Goal: Task Accomplishment & Management: Complete application form

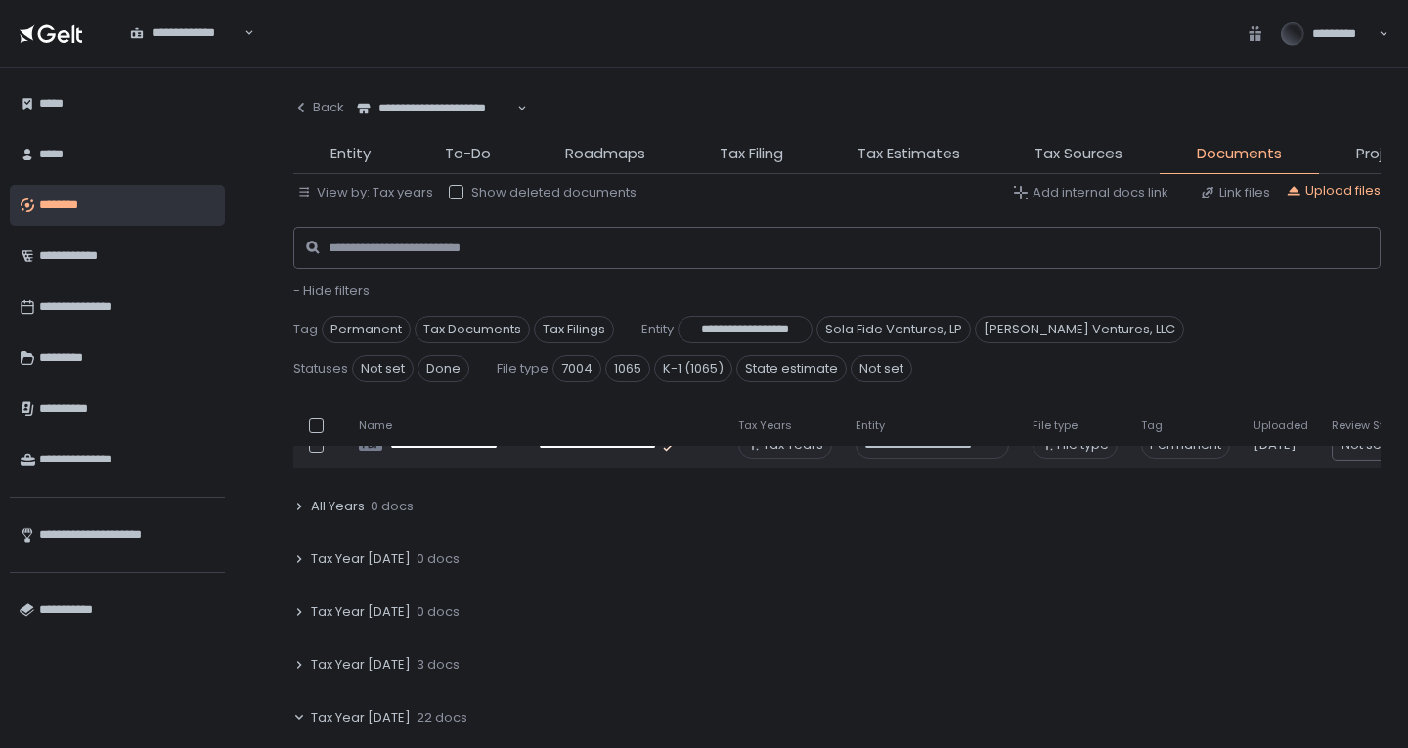
scroll to position [196, 0]
click at [304, 106] on icon "button" at bounding box center [301, 108] width 16 height 16
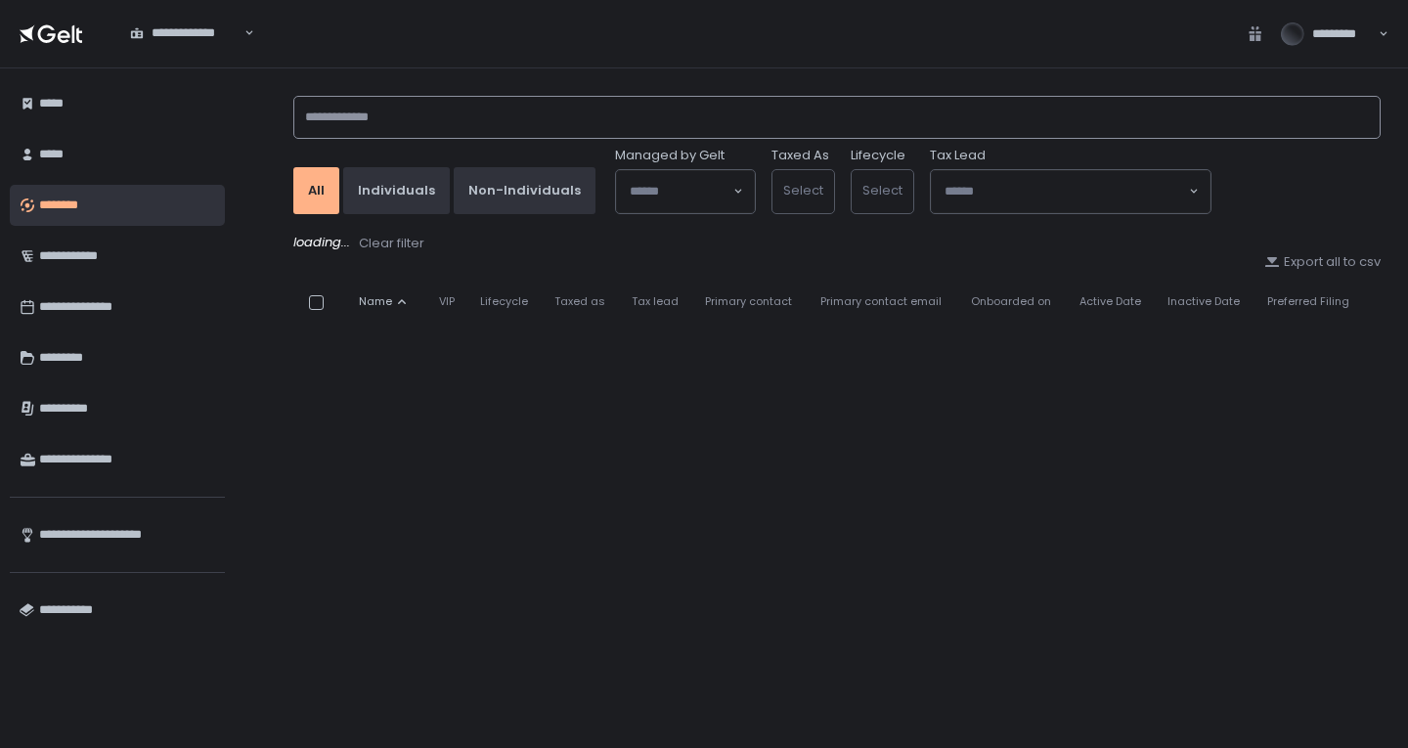
click at [387, 130] on input at bounding box center [836, 117] width 1087 height 43
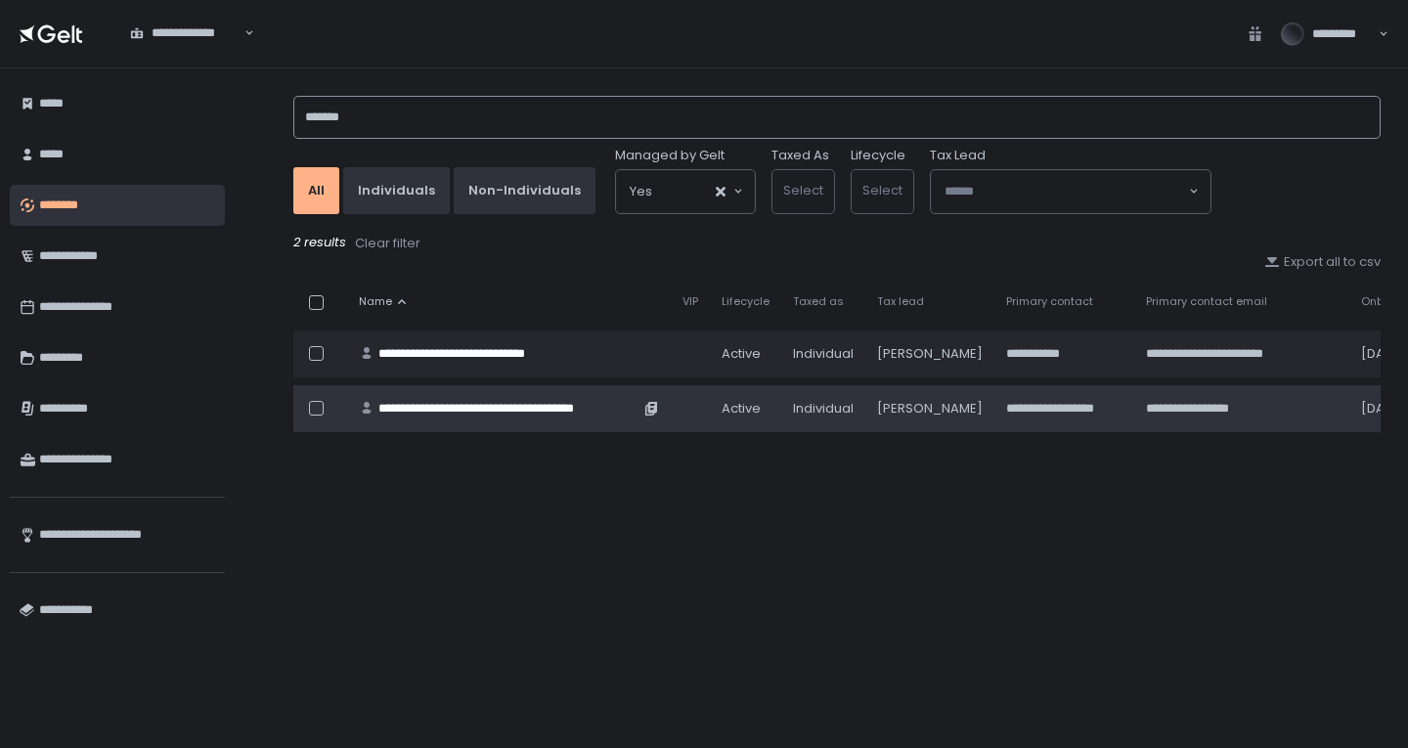
type input "*******"
click at [546, 407] on div "**********" at bounding box center [508, 409] width 261 height 18
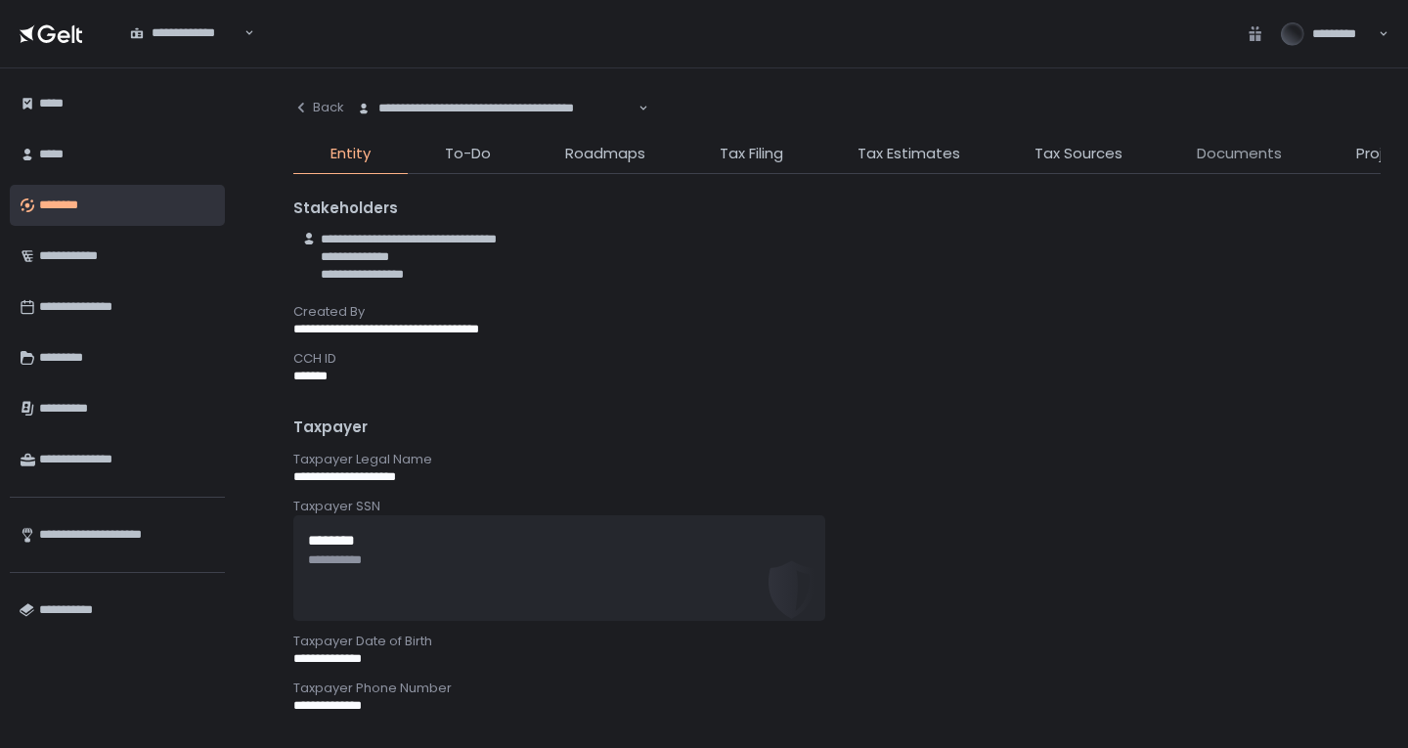
click at [1231, 161] on span "Documents" at bounding box center [1239, 154] width 85 height 22
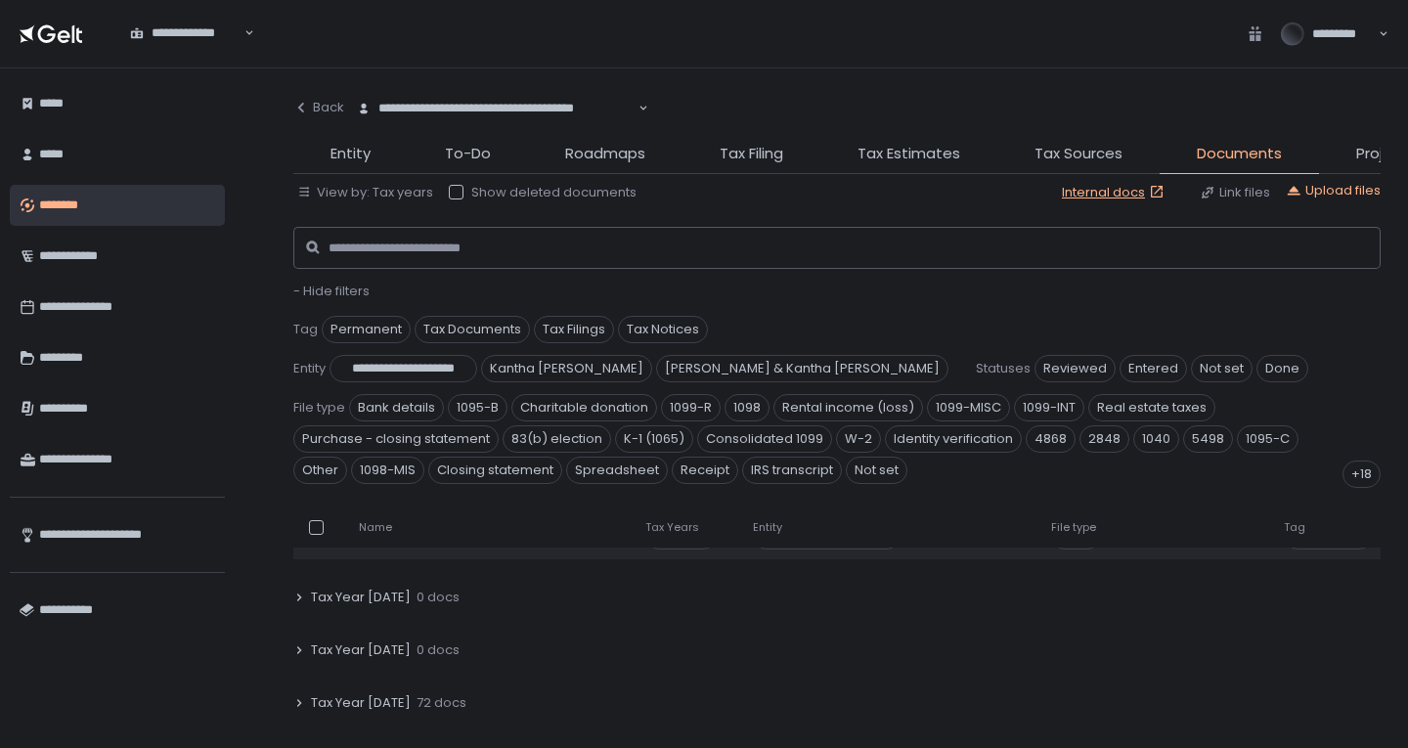
scroll to position [1076, 0]
click at [417, 601] on span "72 docs" at bounding box center [442, 600] width 50 height 18
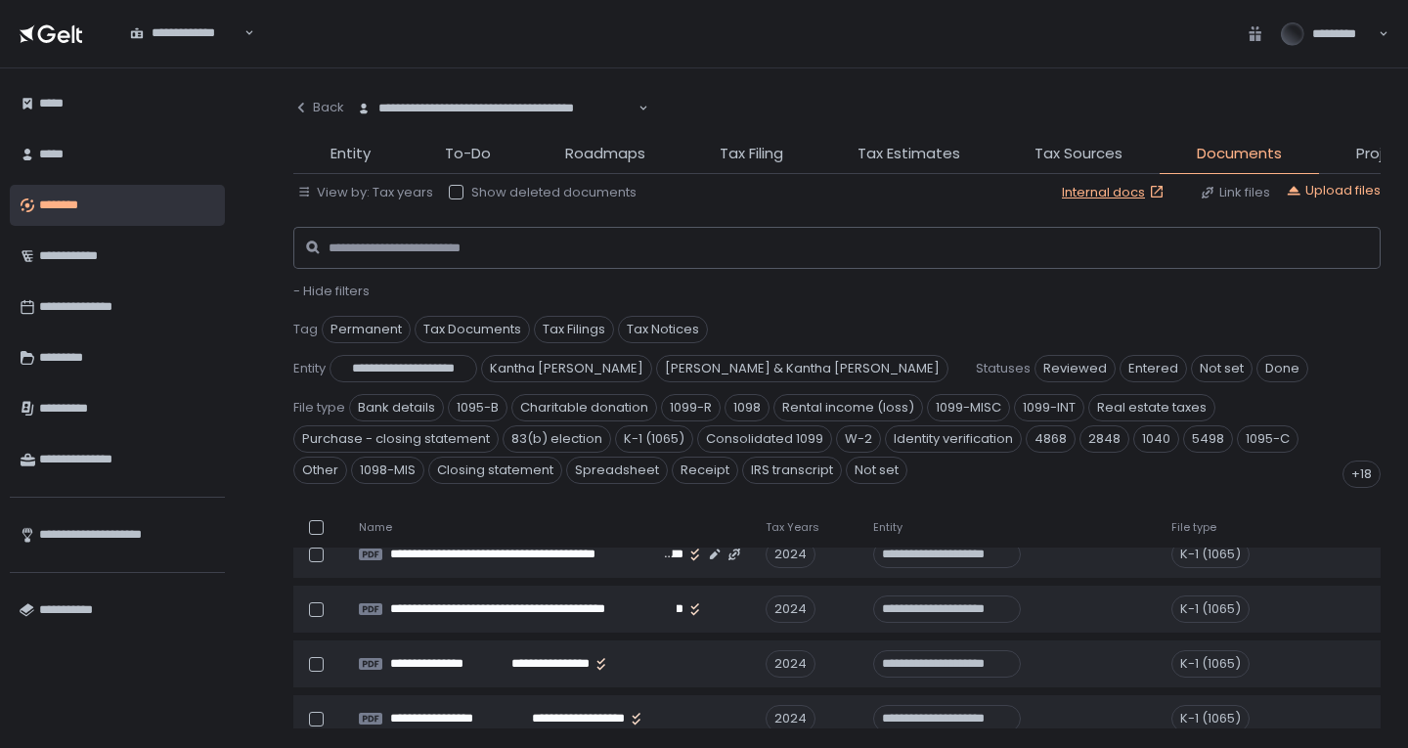
scroll to position [3716, 0]
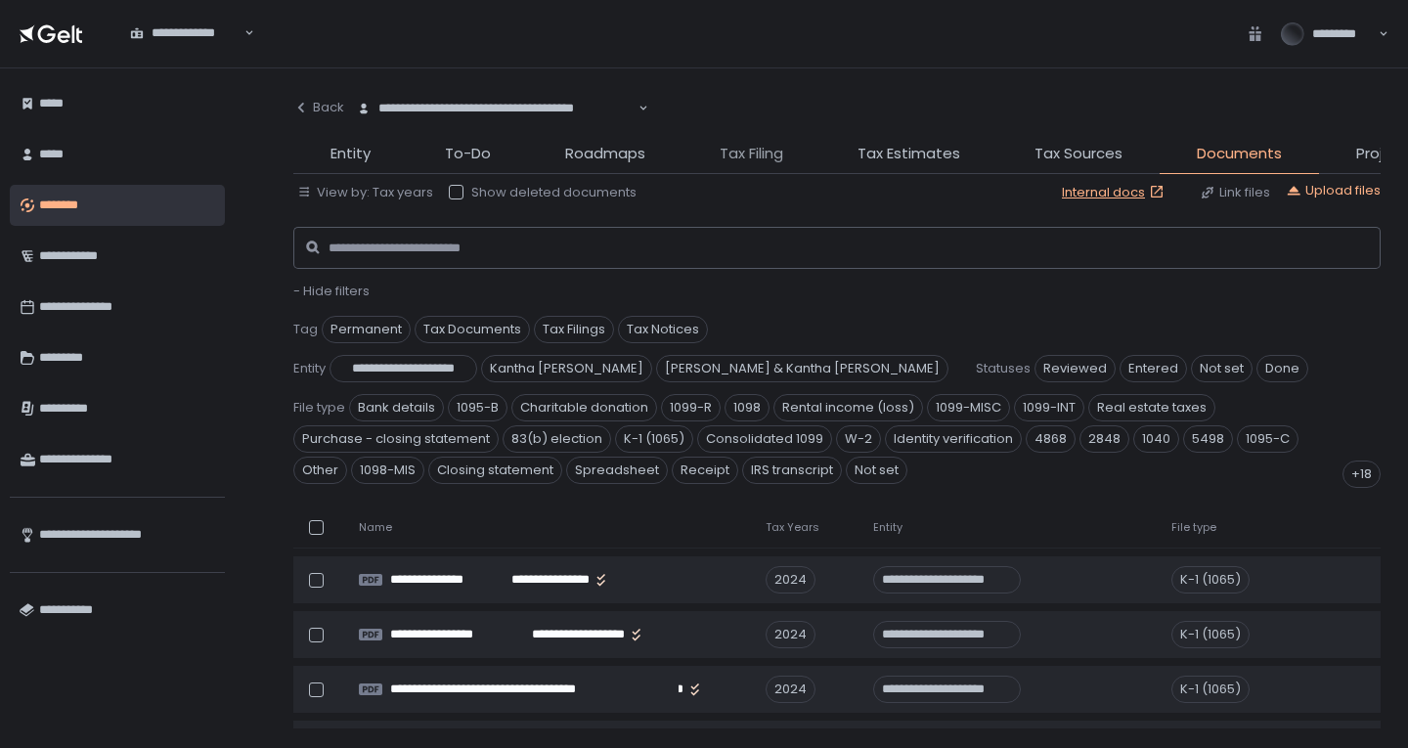
click at [764, 149] on span "Tax Filing" at bounding box center [752, 154] width 64 height 22
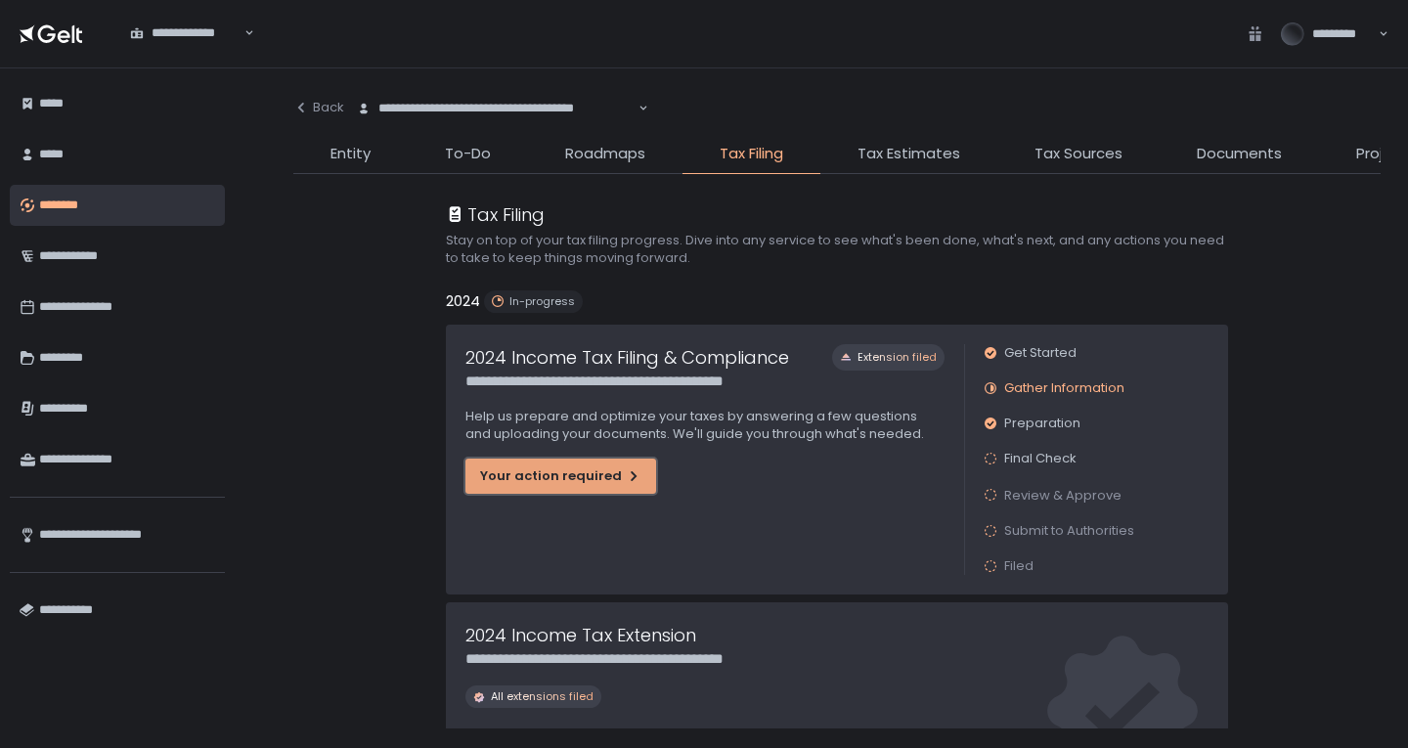
click at [565, 480] on div "Your action required" at bounding box center [560, 476] width 161 height 18
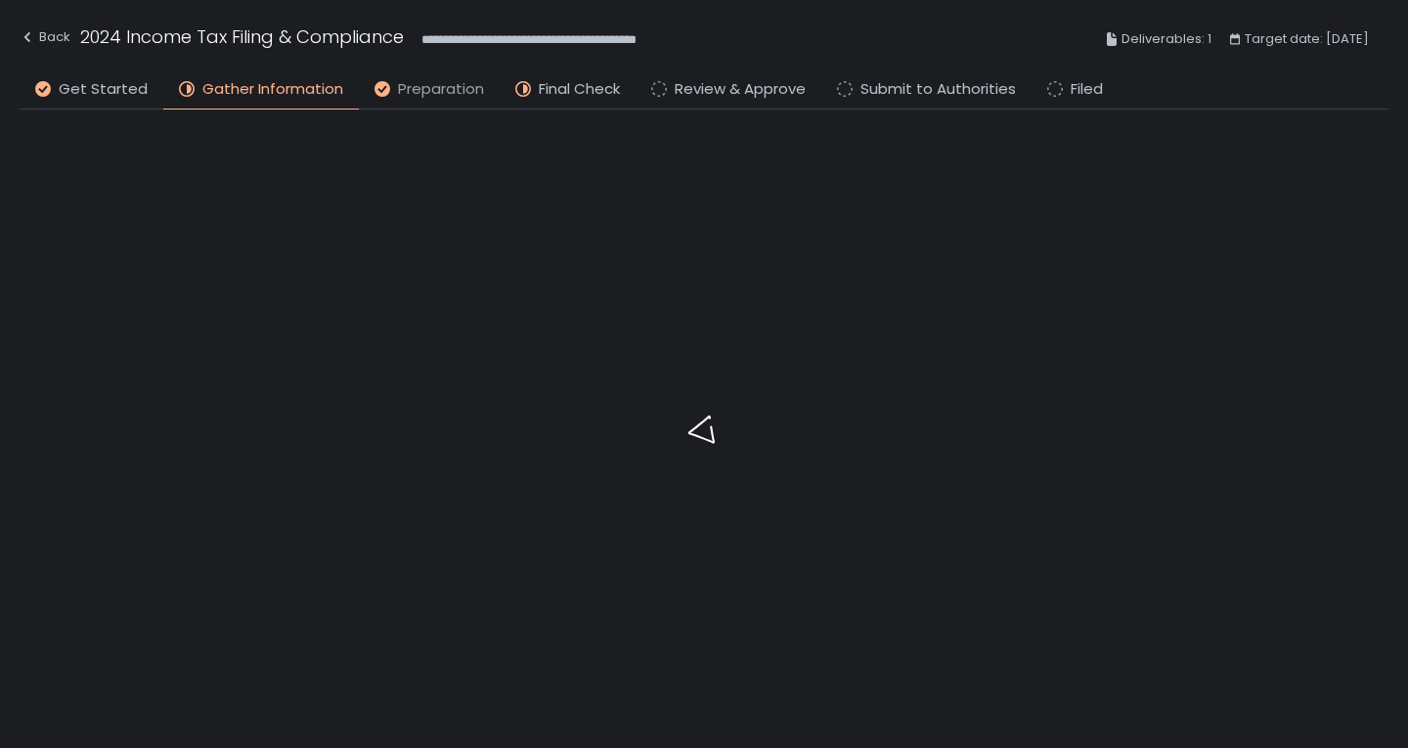
click at [452, 79] on span "Preparation" at bounding box center [441, 89] width 86 height 22
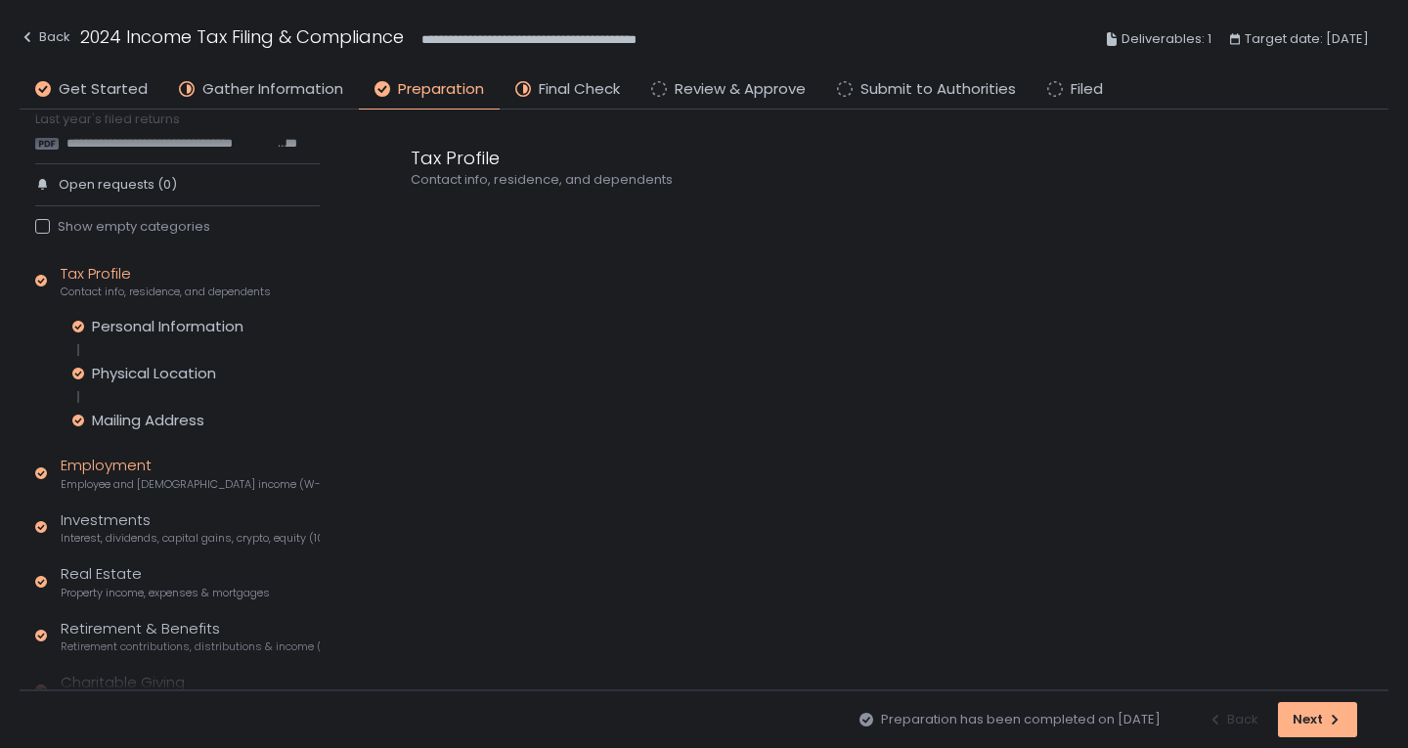
scroll to position [98, 0]
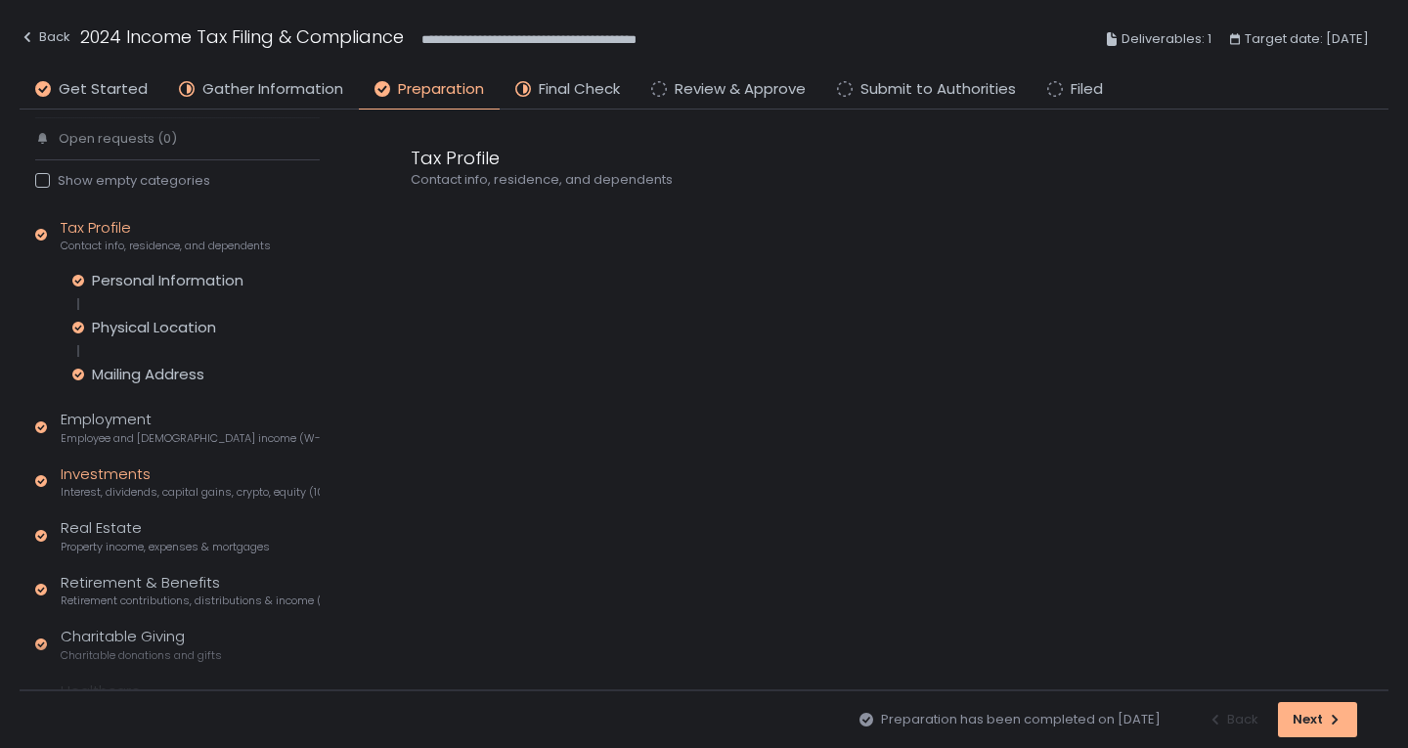
click at [145, 483] on div "Investments Interest, dividends, capital gains, crypto, equity (1099s, K-1s)" at bounding box center [190, 482] width 259 height 37
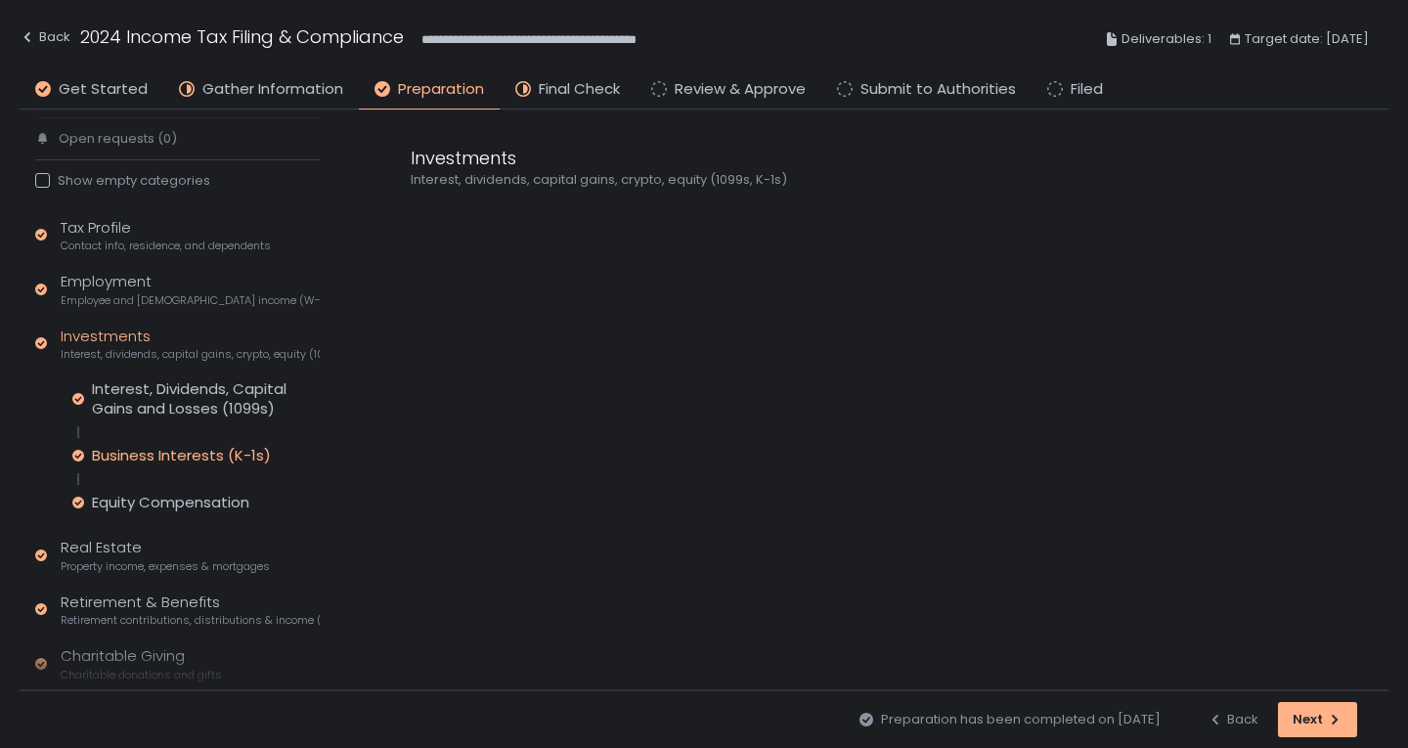
click at [152, 459] on div "Business Interests (K-1s)" at bounding box center [181, 456] width 179 height 20
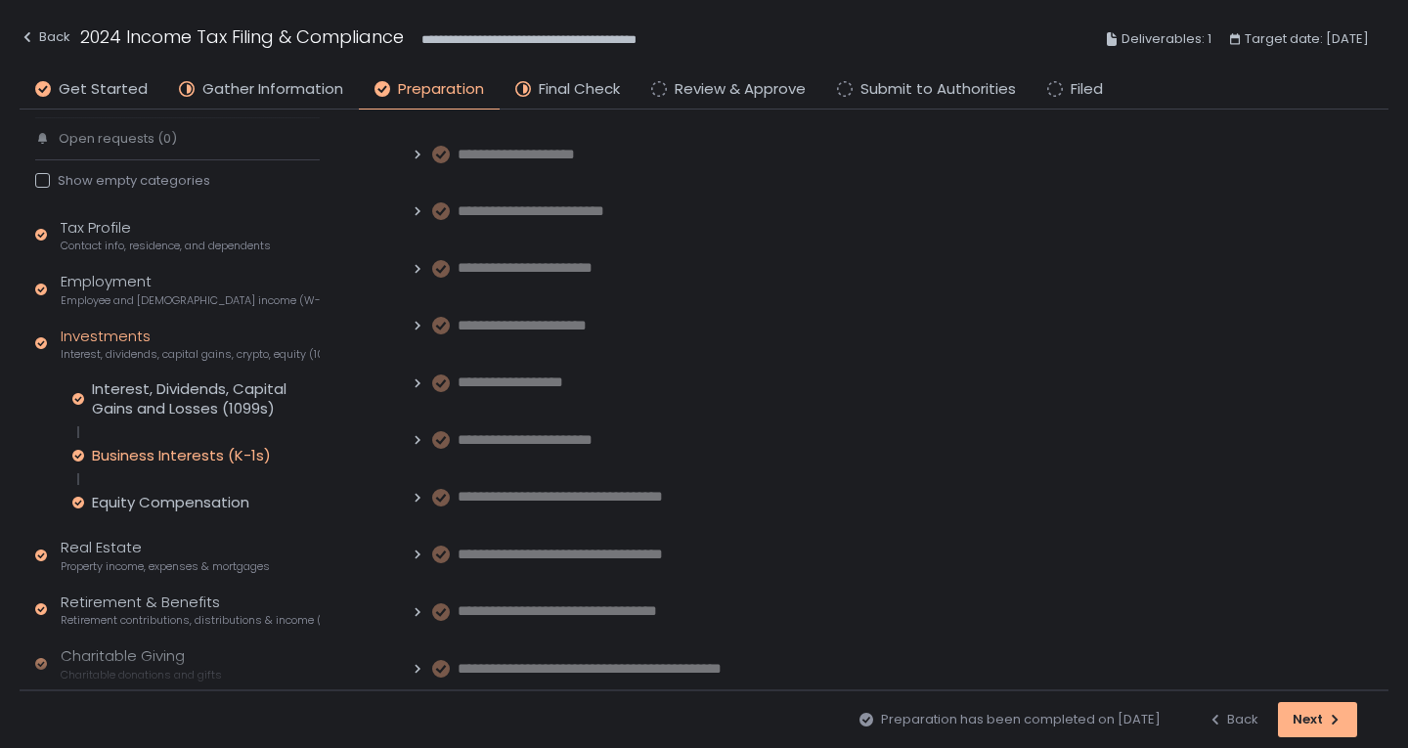
scroll to position [98, 0]
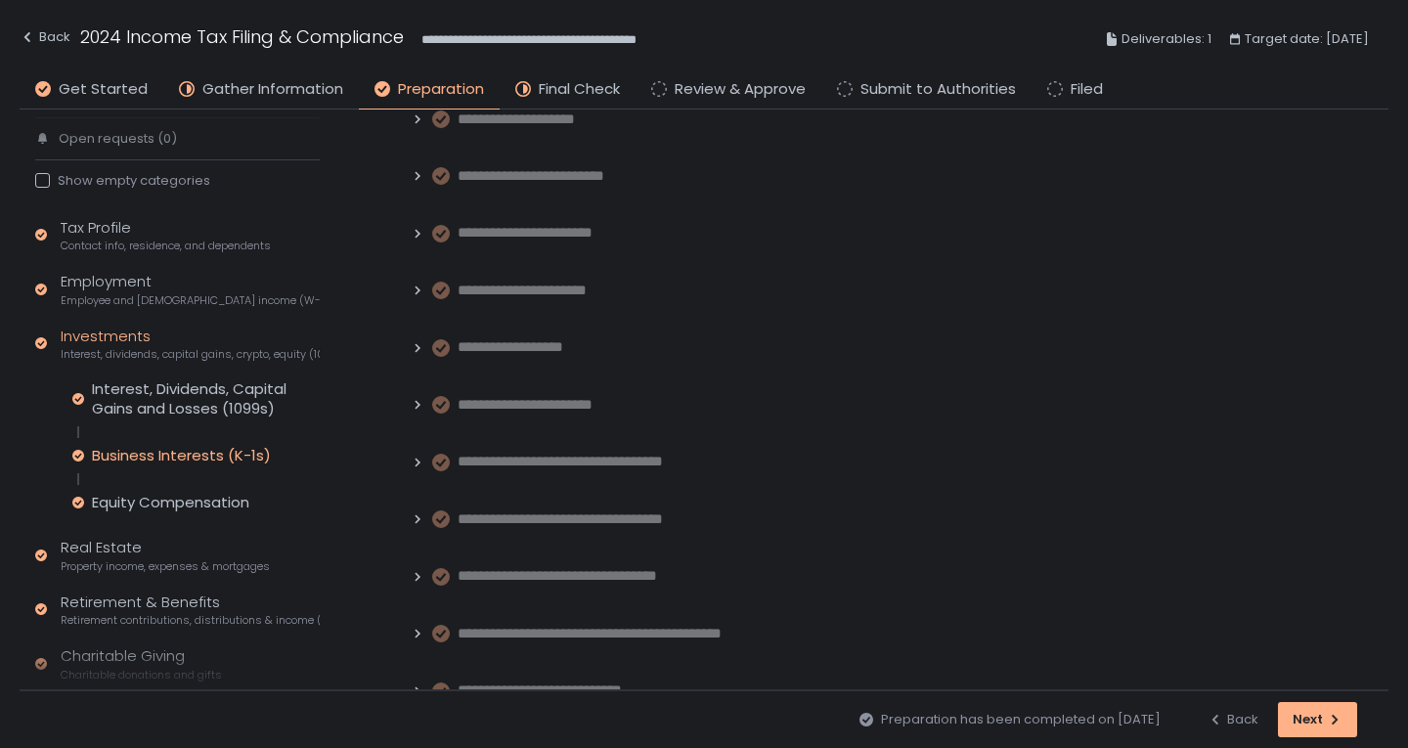
click at [598, 574] on span "**********" at bounding box center [599, 576] width 283 height 22
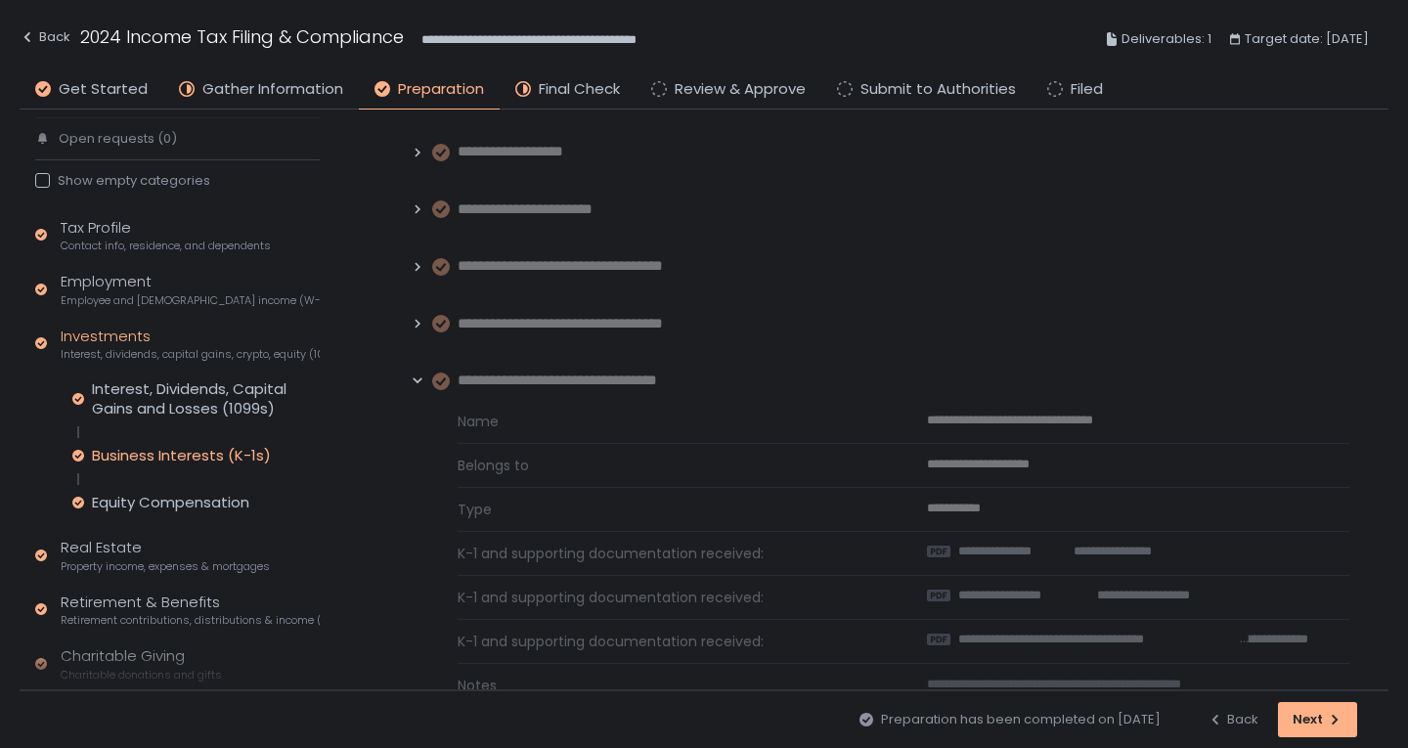
scroll to position [391, 0]
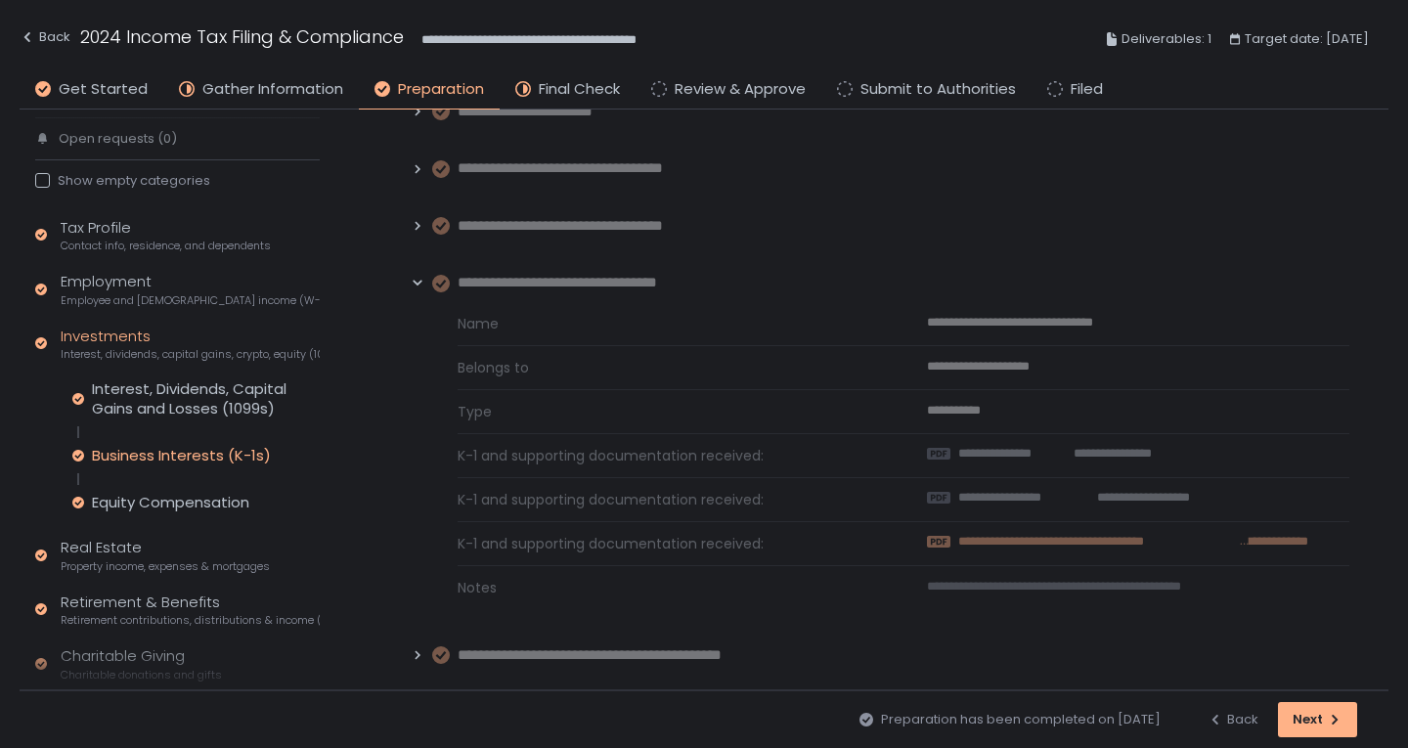
click at [1053, 543] on span "**********" at bounding box center [1098, 542] width 281 height 18
click at [1153, 498] on span "**********" at bounding box center [1129, 498] width 119 height 18
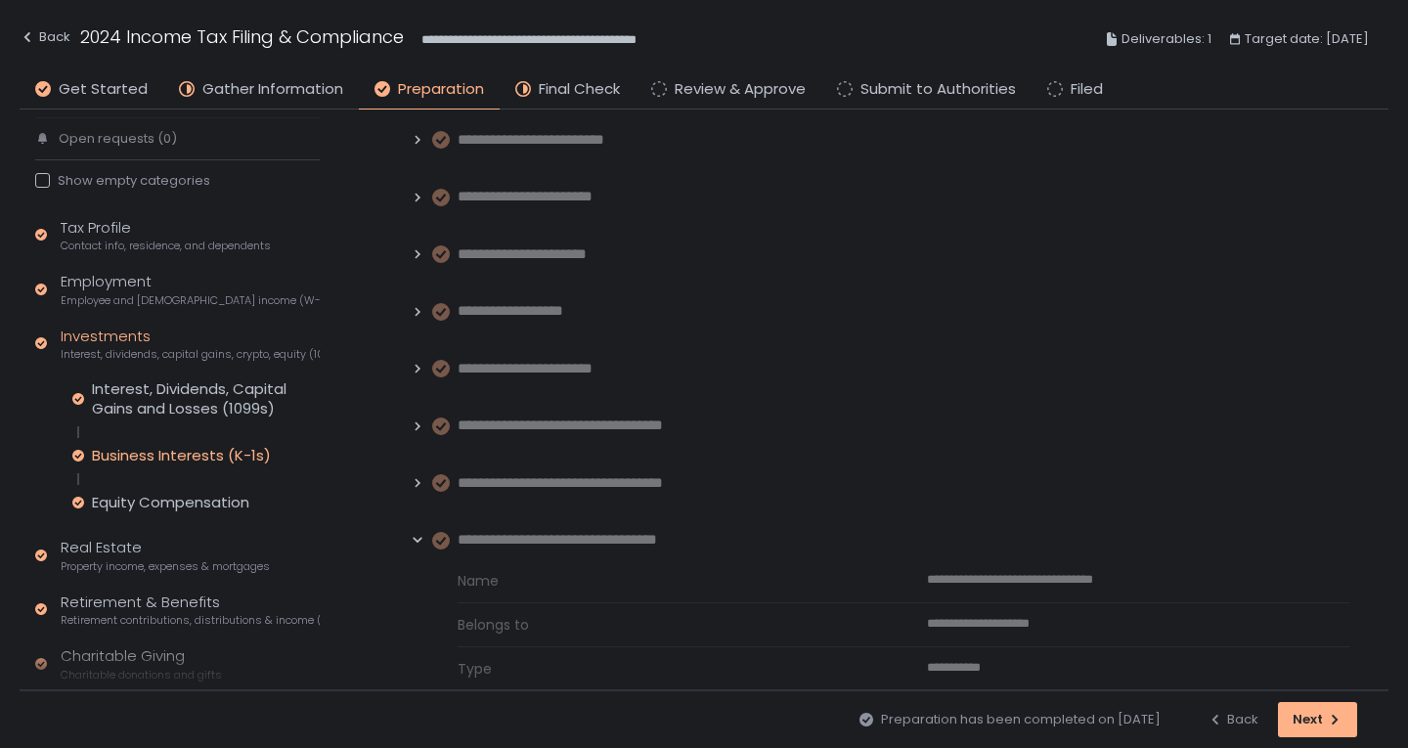
scroll to position [98, 0]
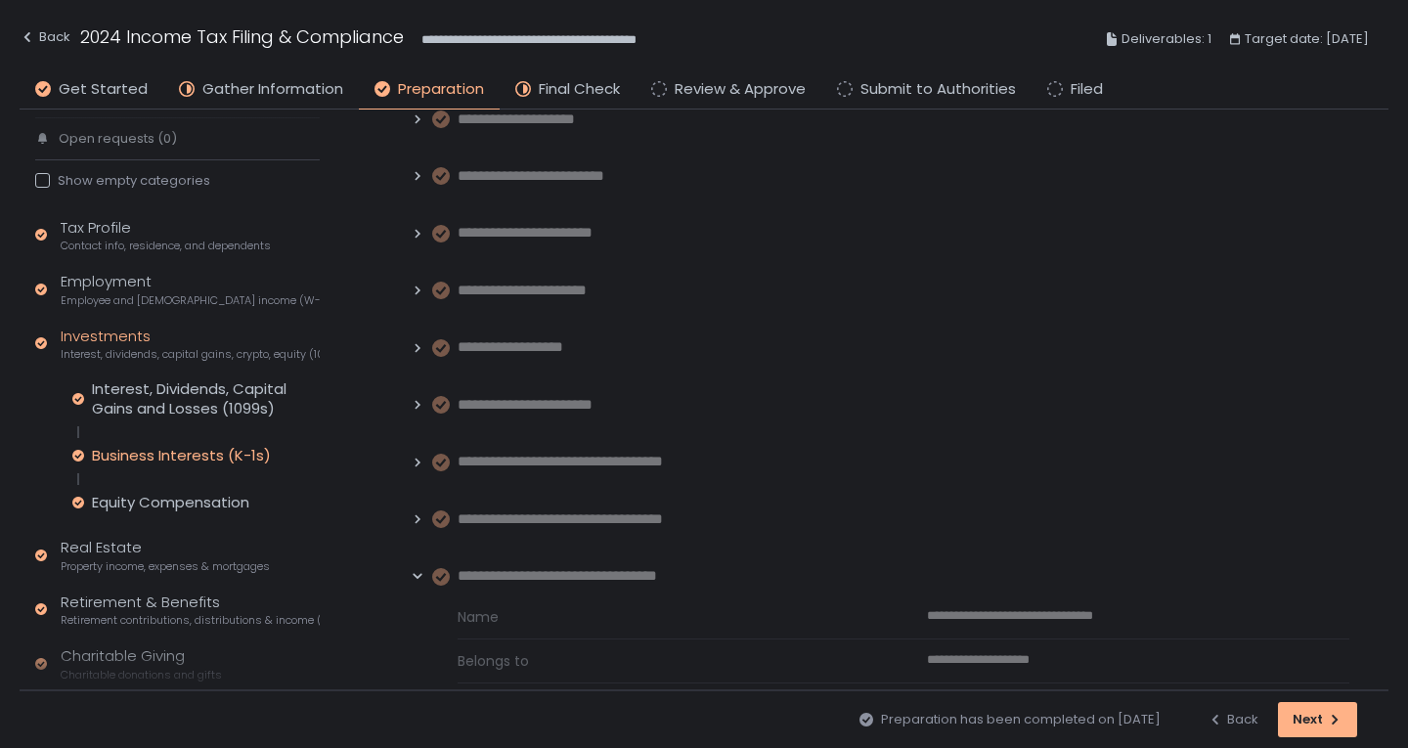
click at [574, 230] on span "**********" at bounding box center [553, 233] width 190 height 22
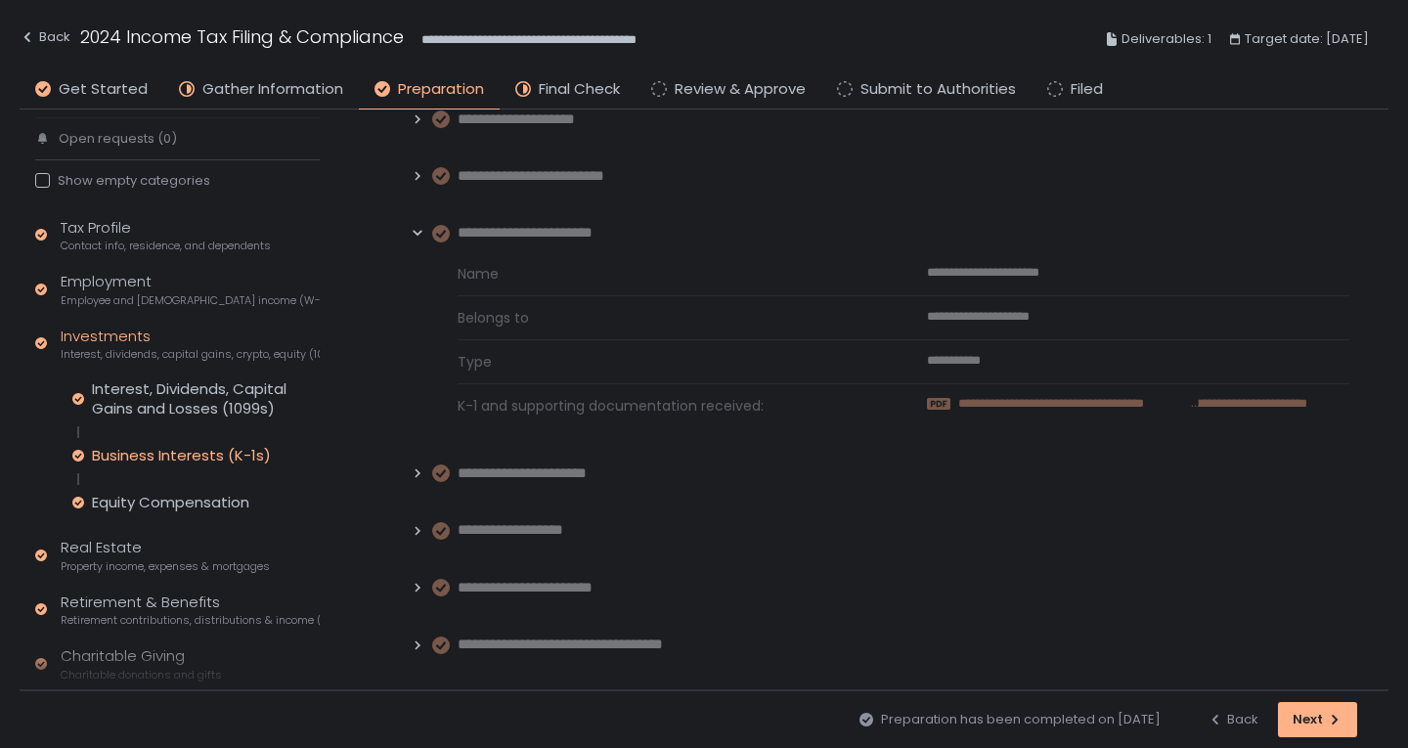
click at [1047, 404] on span "**********" at bounding box center [1074, 404] width 233 height 18
click at [131, 301] on span "Employee and self-employed income (W-2s)" at bounding box center [190, 300] width 259 height 15
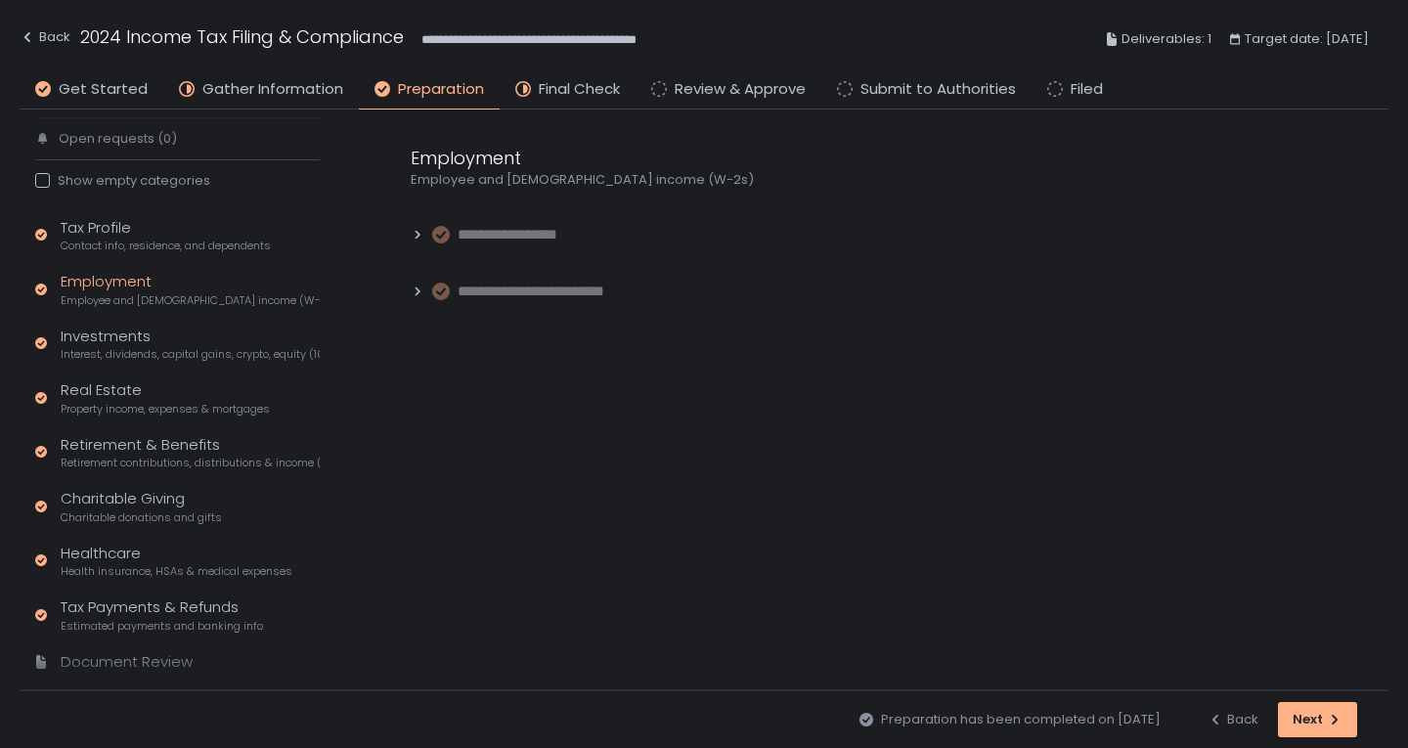
click at [183, 291] on div "Employment Employee and self-employed income (W-2s)" at bounding box center [190, 289] width 259 height 37
click at [142, 361] on span "Interest, dividends, capital gains, crypto, equity (1099s, K-1s)" at bounding box center [190, 354] width 259 height 15
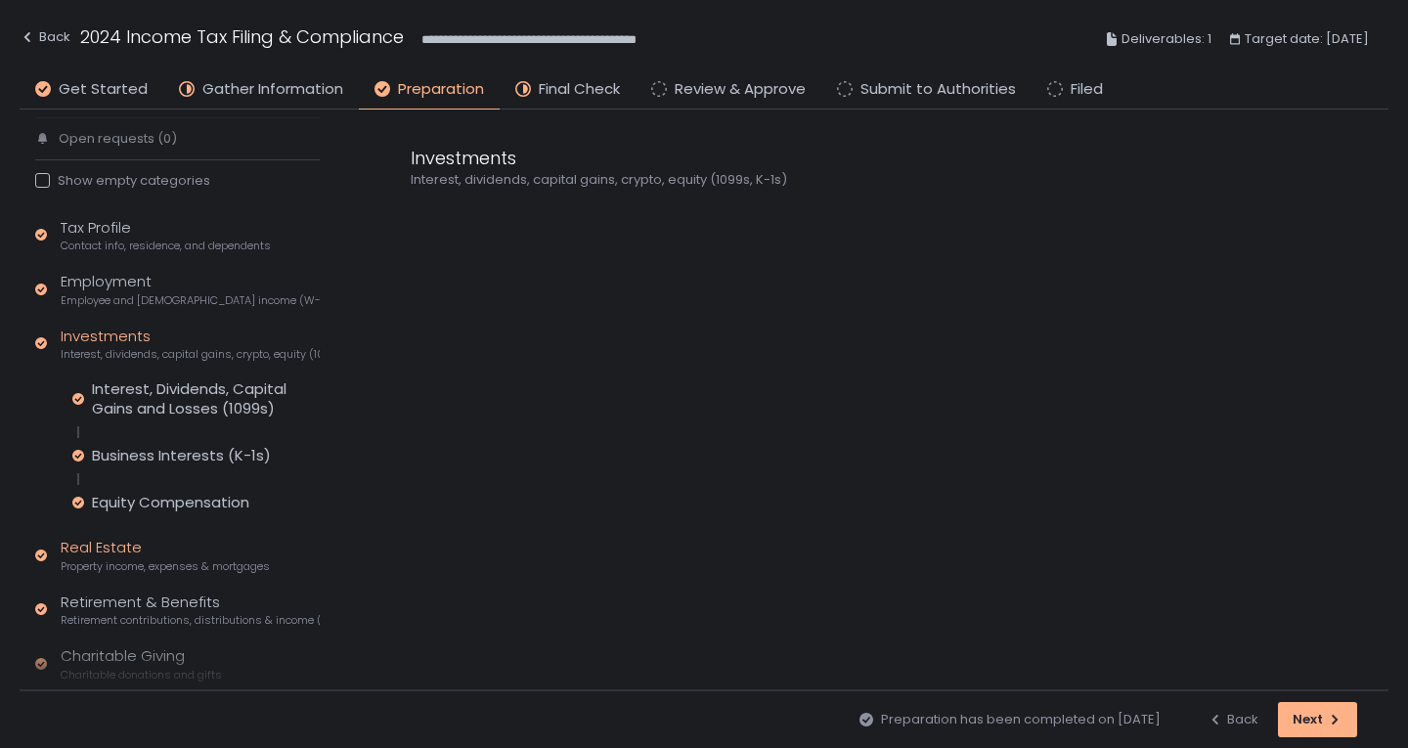
click at [122, 538] on div "Real Estate Property income, expenses & mortgages" at bounding box center [165, 555] width 209 height 37
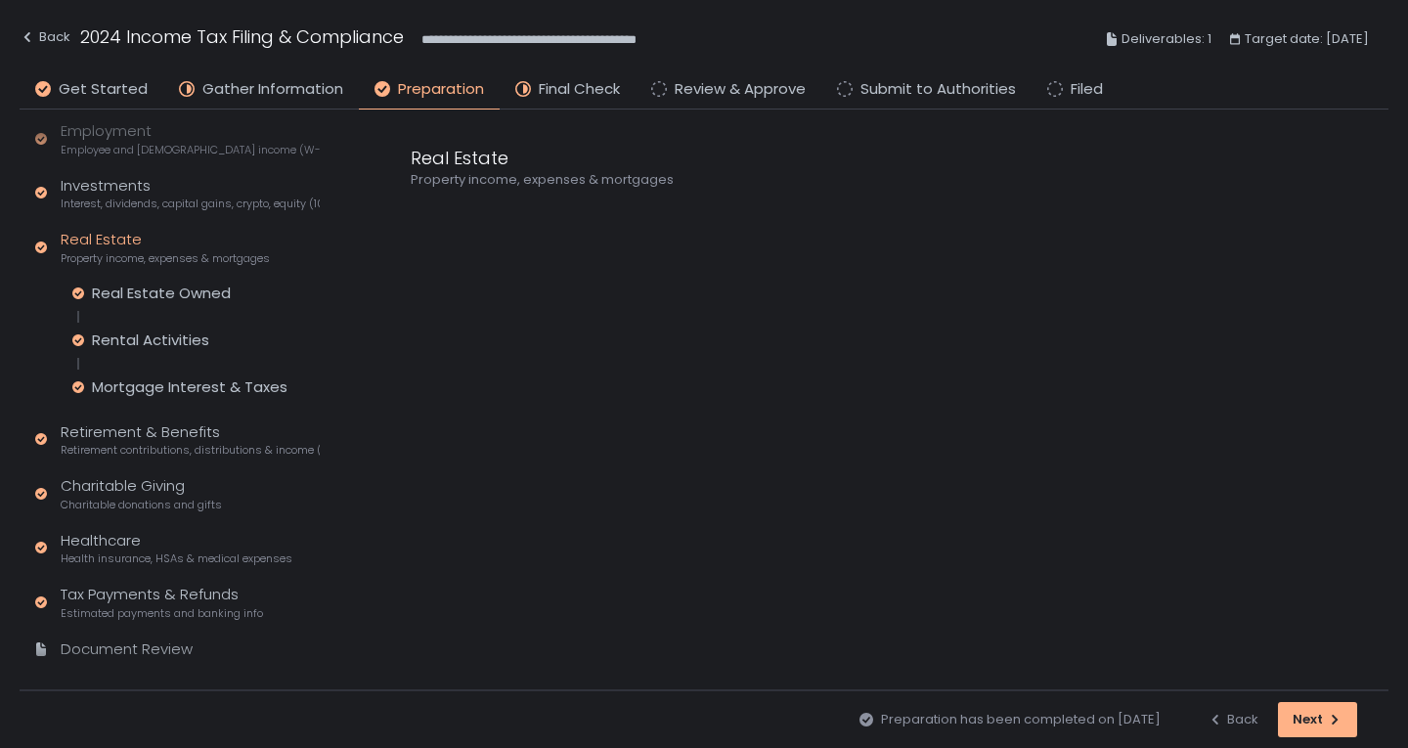
scroll to position [281, 0]
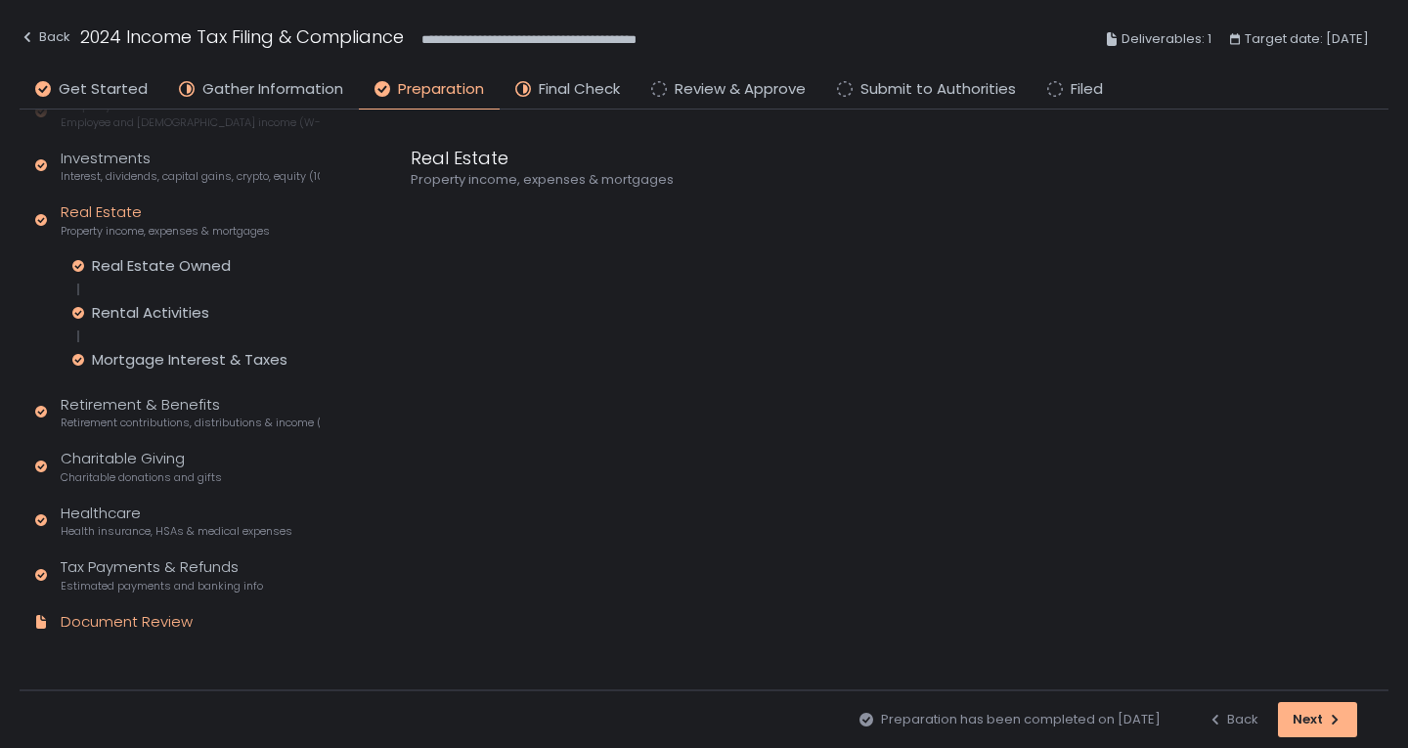
click at [96, 611] on div "Document Review" at bounding box center [127, 622] width 132 height 22
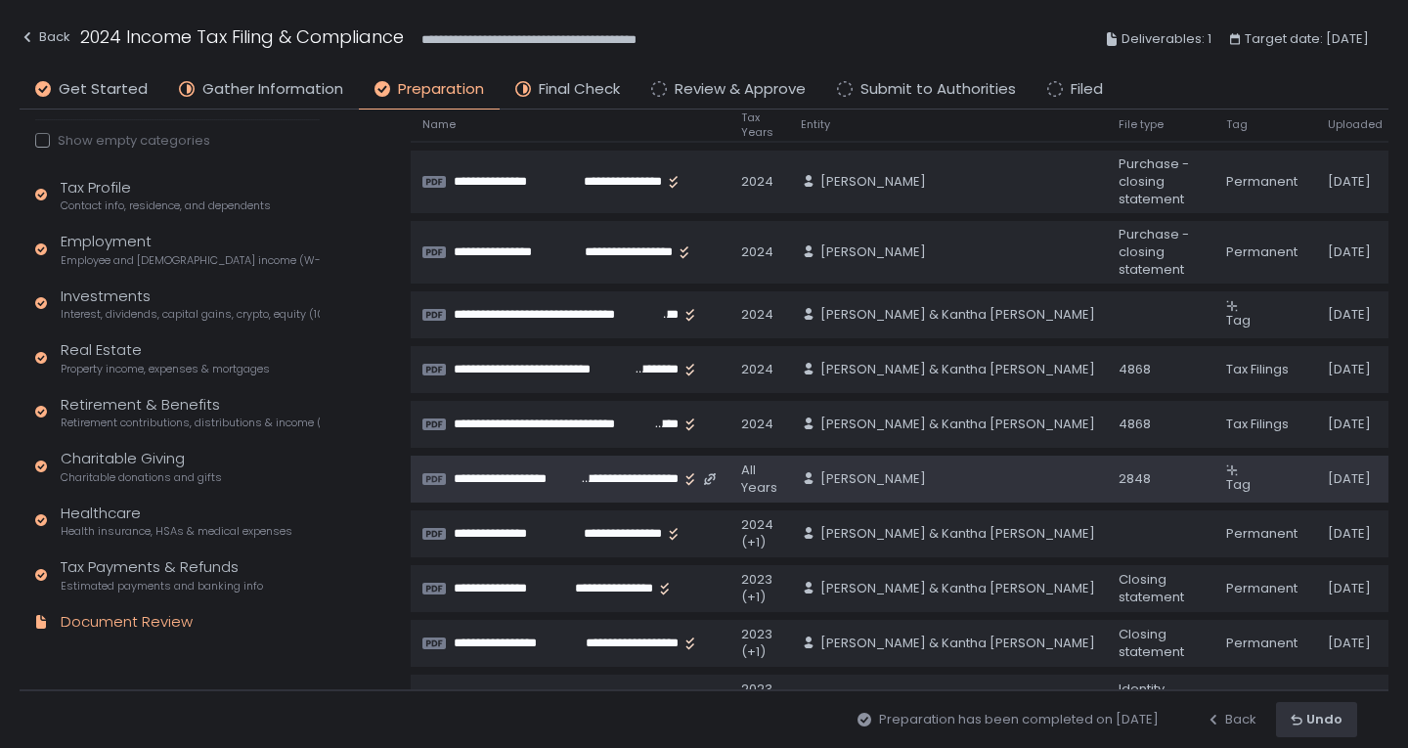
scroll to position [293, 0]
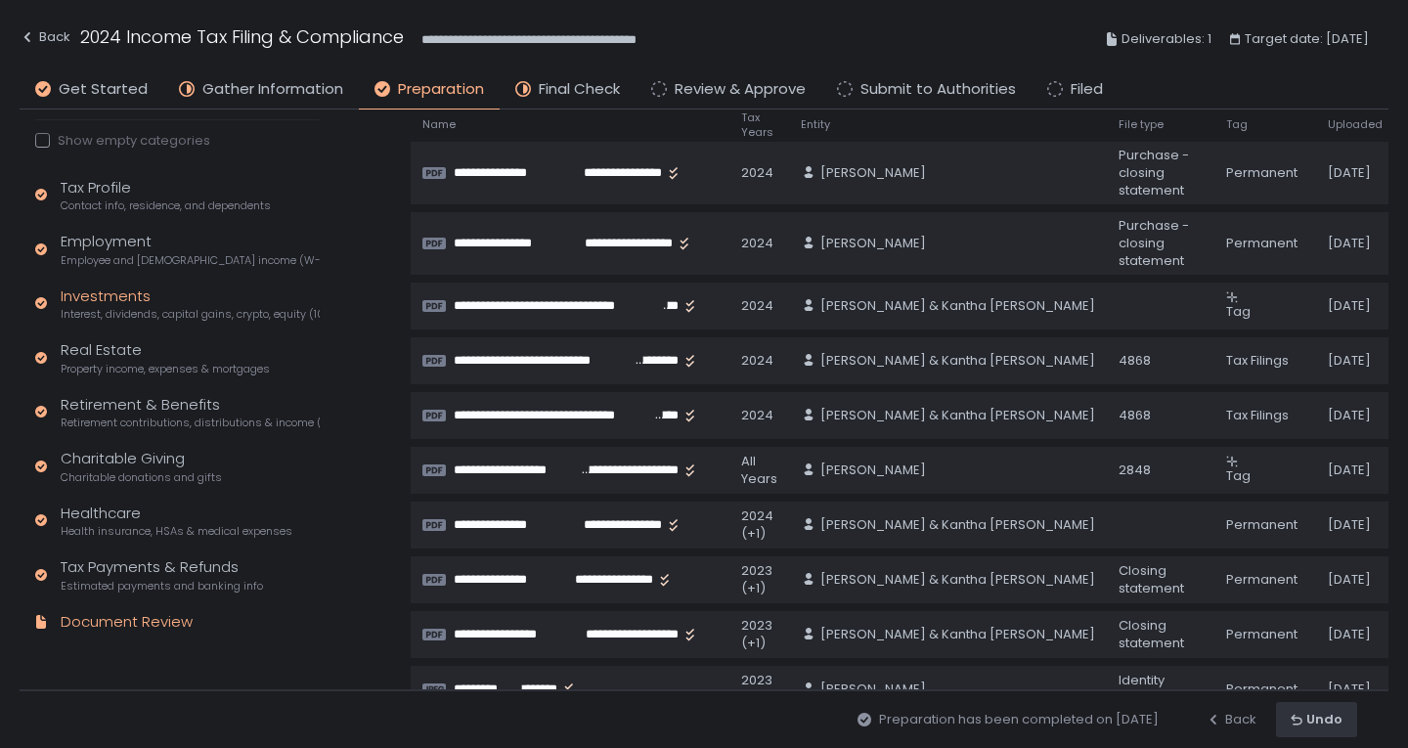
click at [178, 299] on div "Investments Interest, dividends, capital gains, crypto, equity (1099s, K-1s)" at bounding box center [190, 304] width 259 height 37
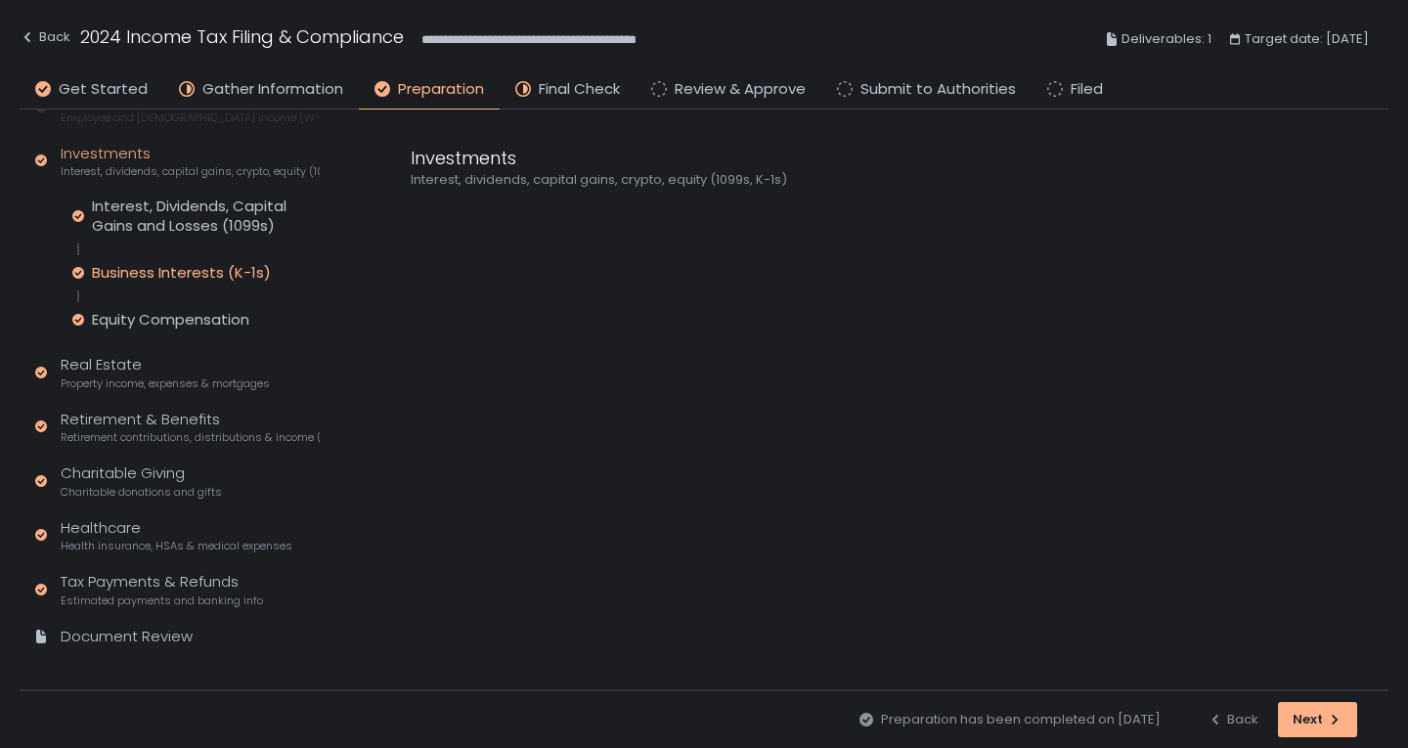
click at [183, 278] on div "Business Interests (K-1s)" at bounding box center [181, 273] width 179 height 20
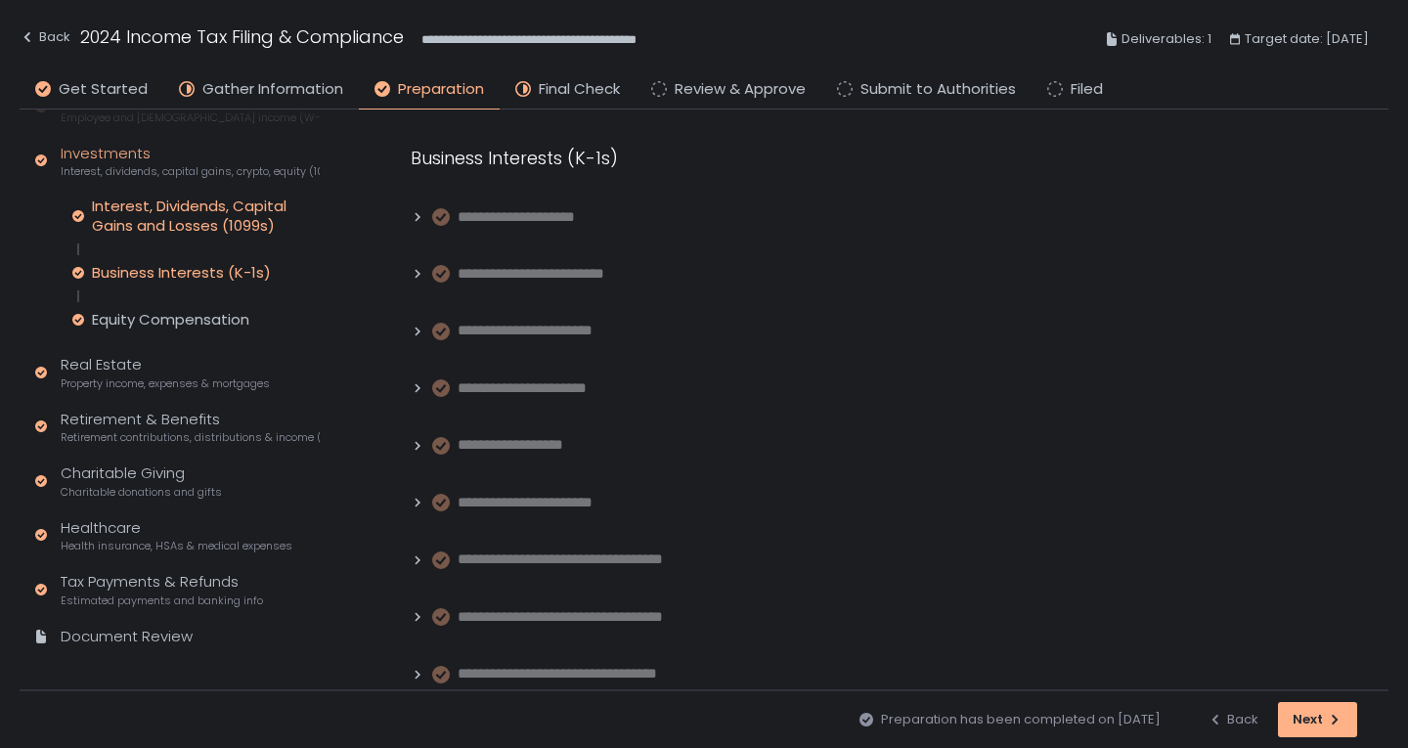
click at [226, 220] on div "Interest, Dividends, Capital Gains and Losses (1099s)" at bounding box center [206, 216] width 228 height 39
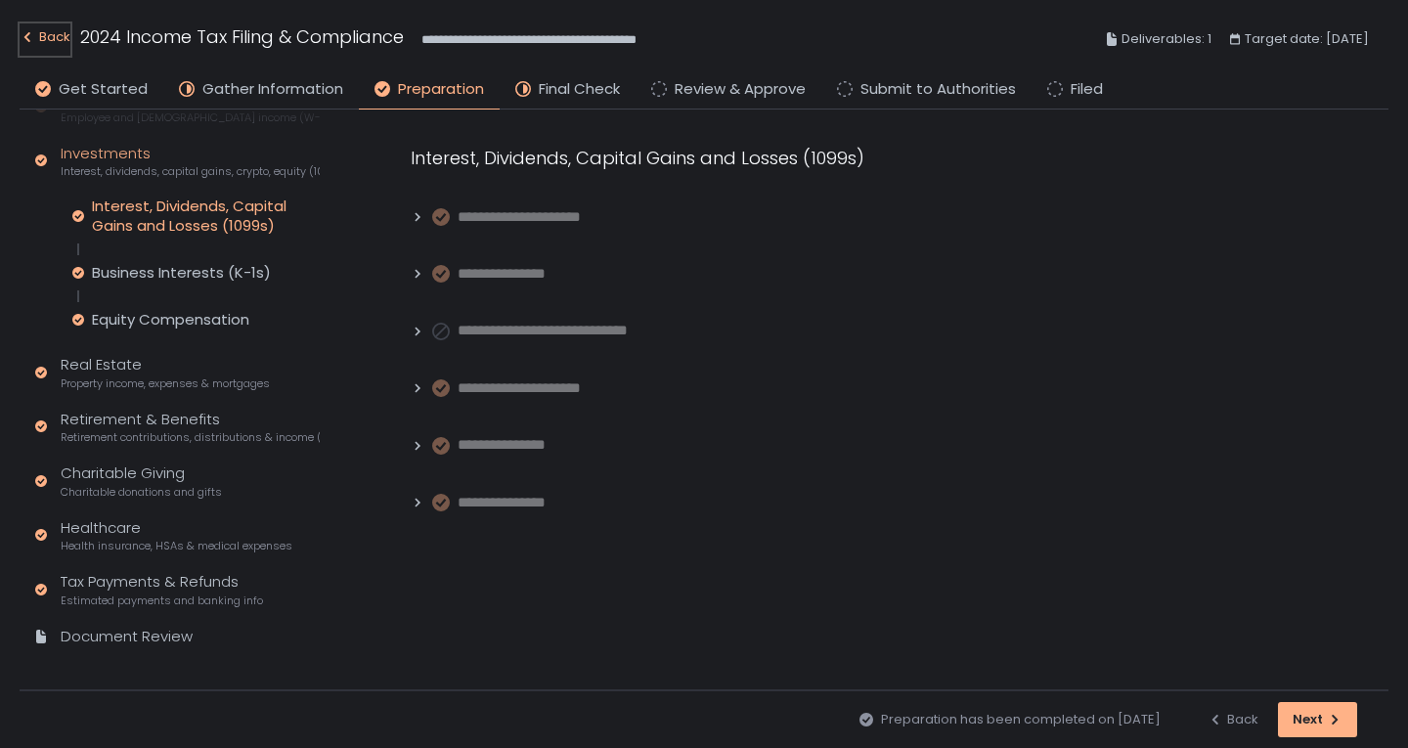
click at [54, 37] on div "Back" at bounding box center [45, 36] width 51 height 23
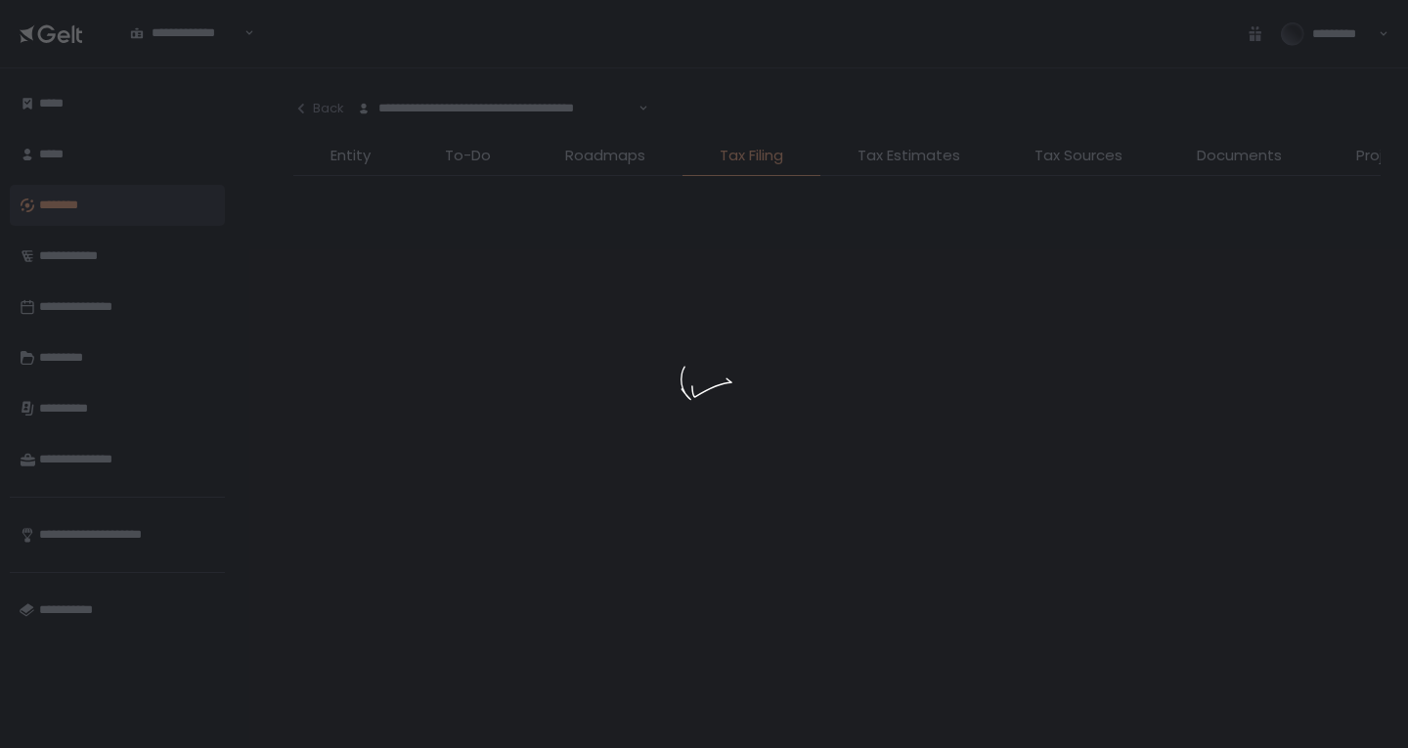
click at [349, 156] on div at bounding box center [704, 374] width 1408 height 748
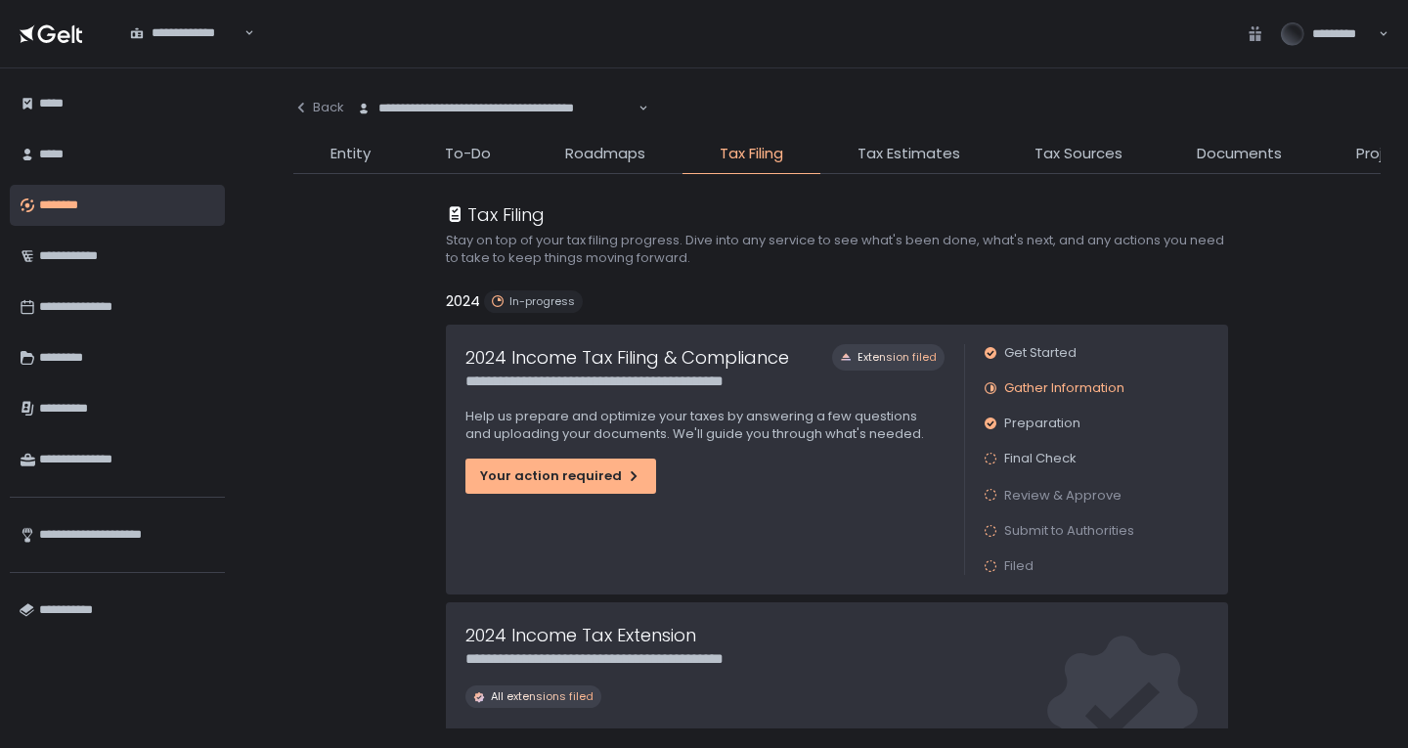
click at [356, 164] on span "Entity" at bounding box center [351, 154] width 40 height 22
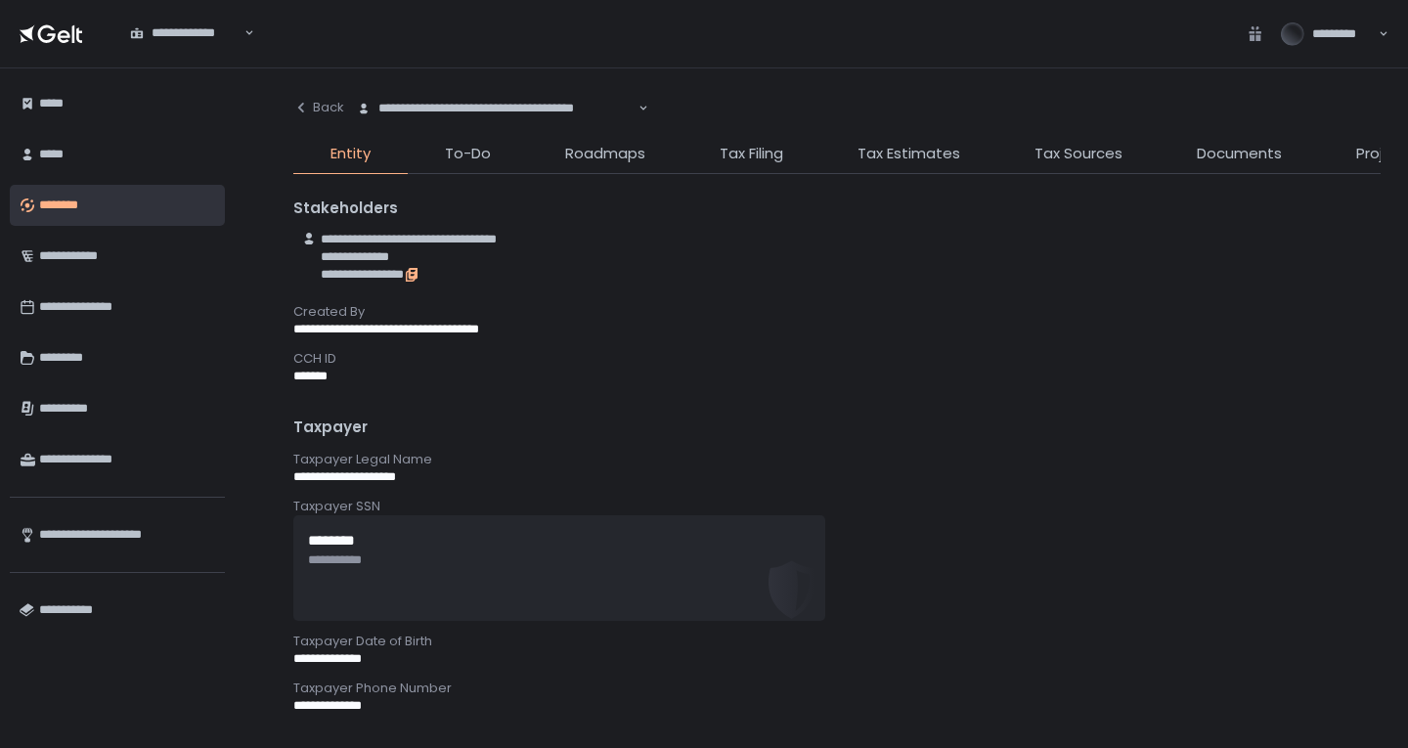
click at [420, 281] on icon "button" at bounding box center [412, 275] width 16 height 16
